Goal: Navigation & Orientation: Find specific page/section

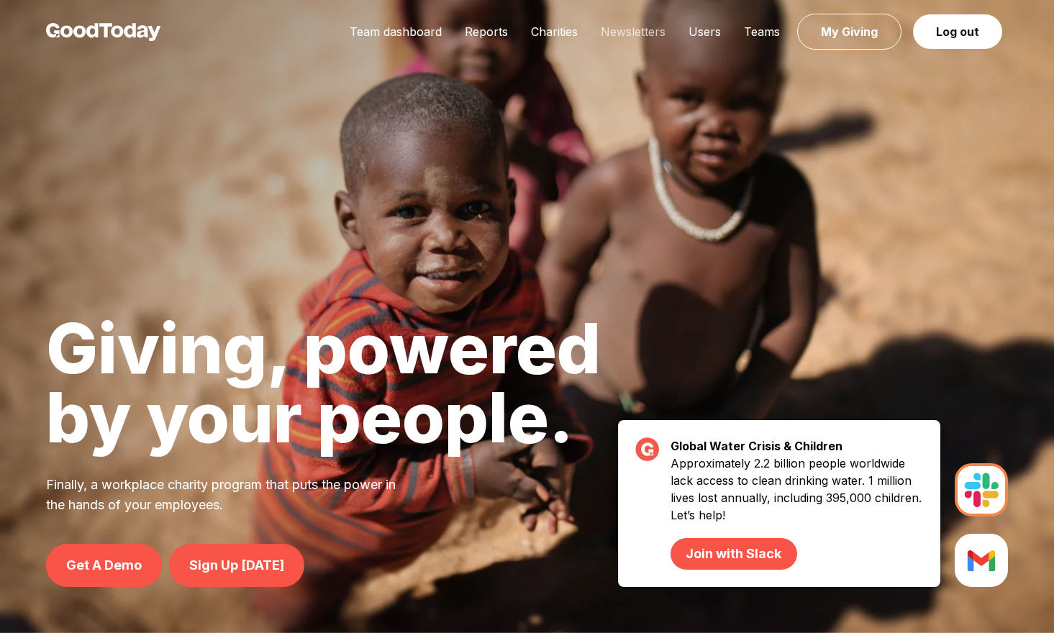
click at [613, 29] on link "Newsletters" at bounding box center [633, 31] width 88 height 14
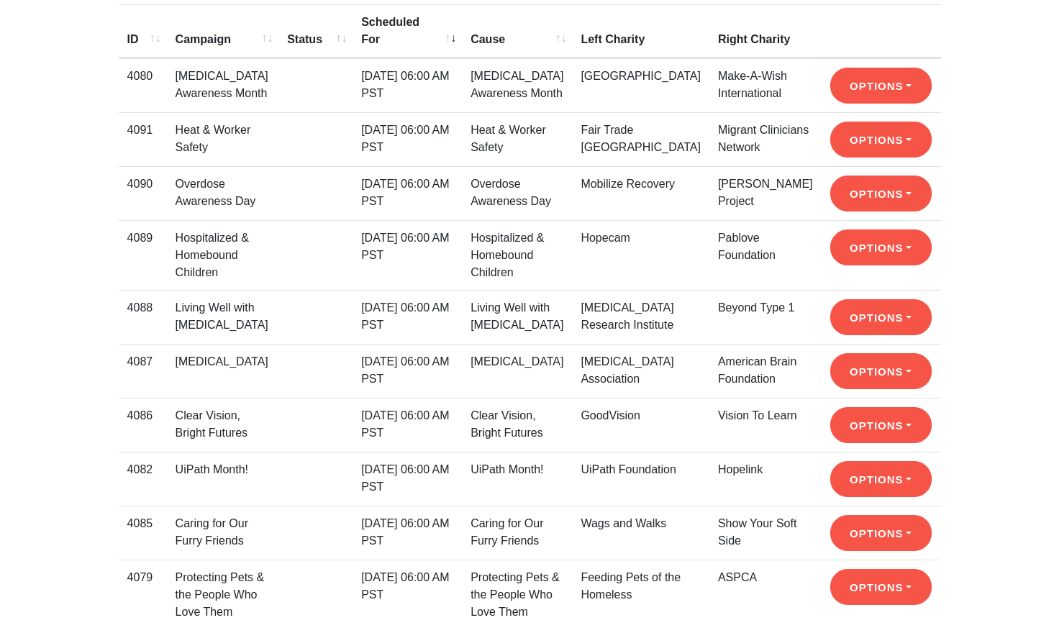
scroll to position [273, 0]
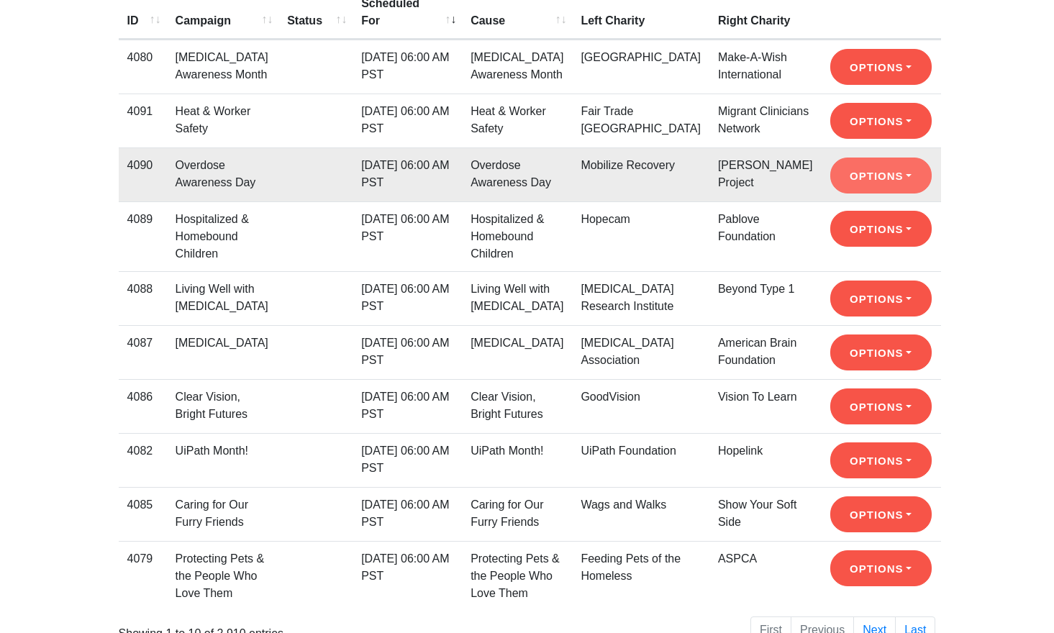
click at [861, 85] on button "Options" at bounding box center [880, 67] width 101 height 36
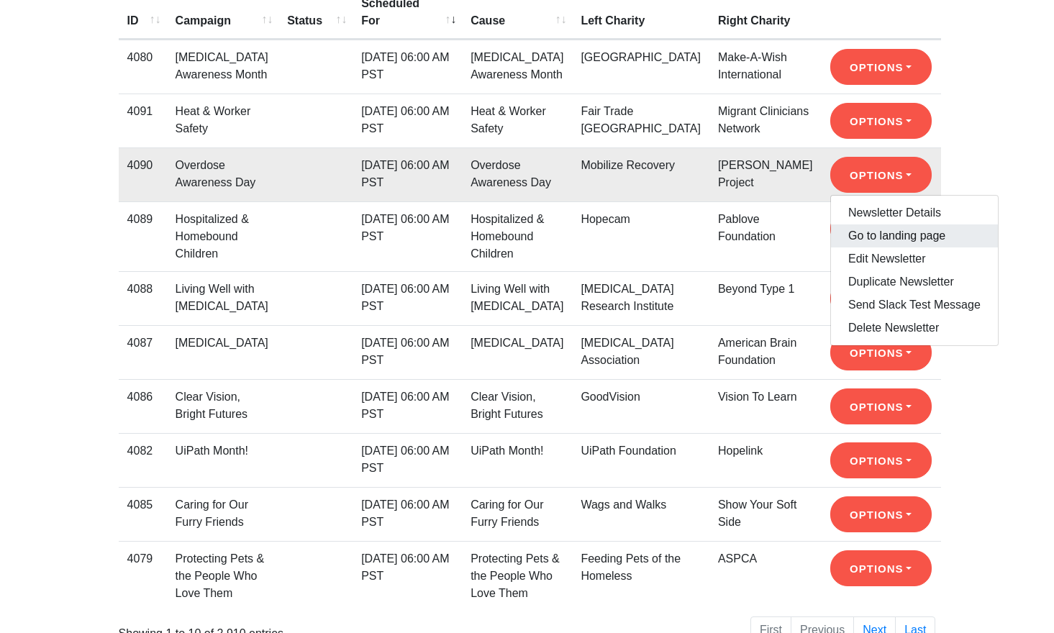
click at [869, 248] on link "Go to landing page" at bounding box center [914, 235] width 167 height 23
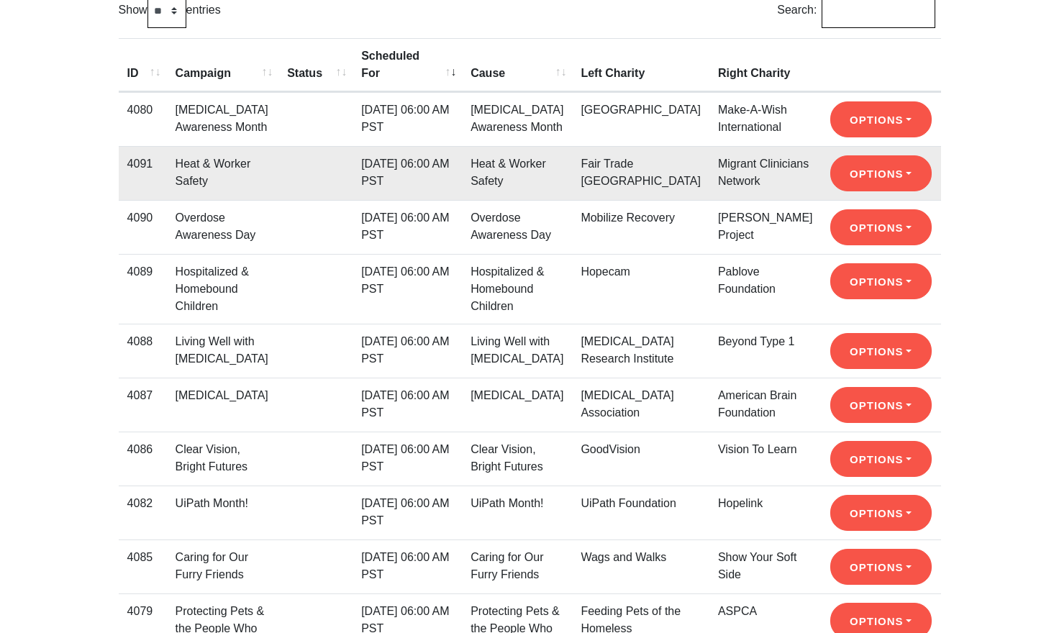
scroll to position [230, 0]
